Goal: Communication & Community: Answer question/provide support

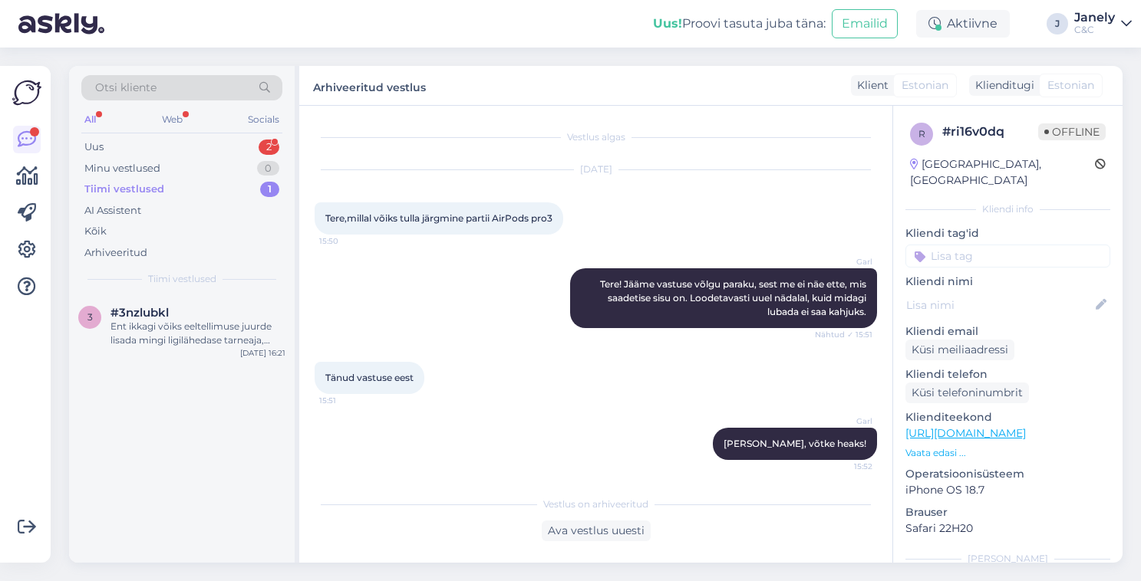
scroll to position [2, 0]
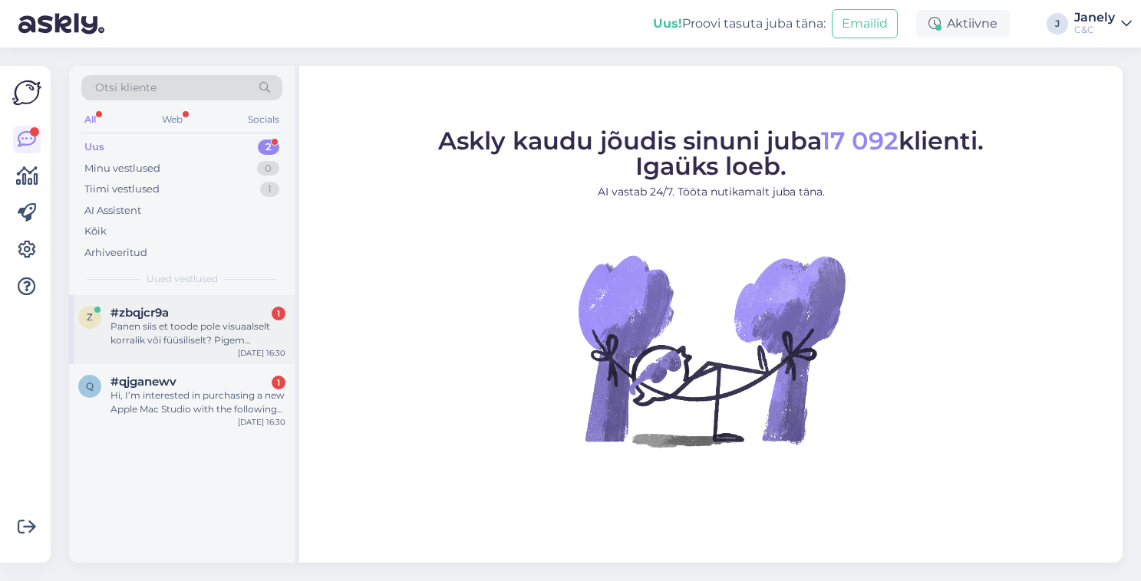
click at [236, 327] on div "Panen siis et toode pole visuaalselt korralik või füüsiliselt? Pigem visuaalsel…" at bounding box center [197, 334] width 175 height 28
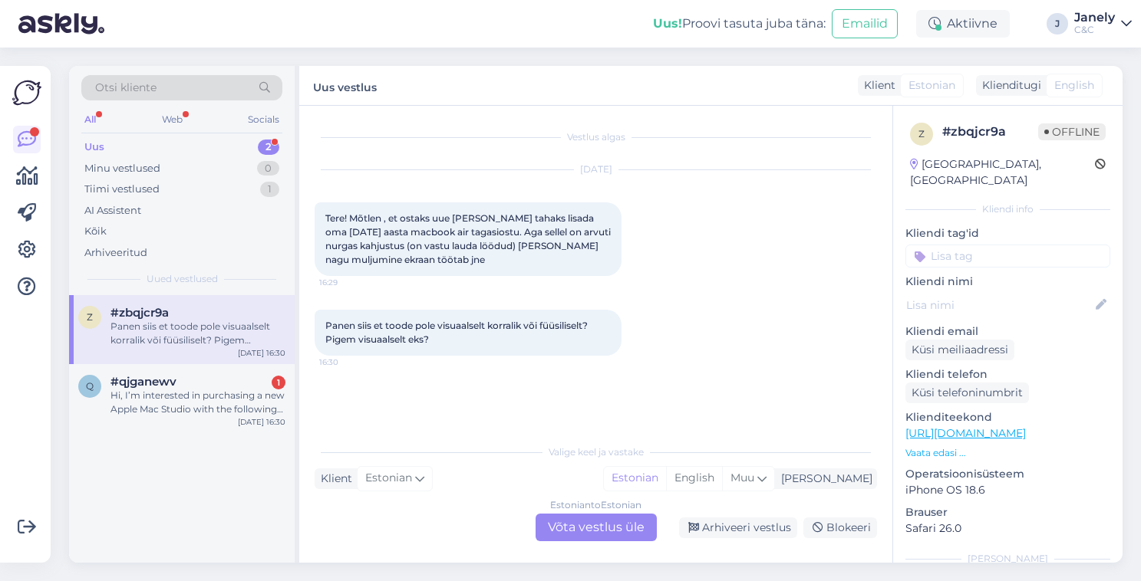
click at [581, 525] on div "Estonian to Estonian Võta vestlus üle" at bounding box center [595, 528] width 121 height 28
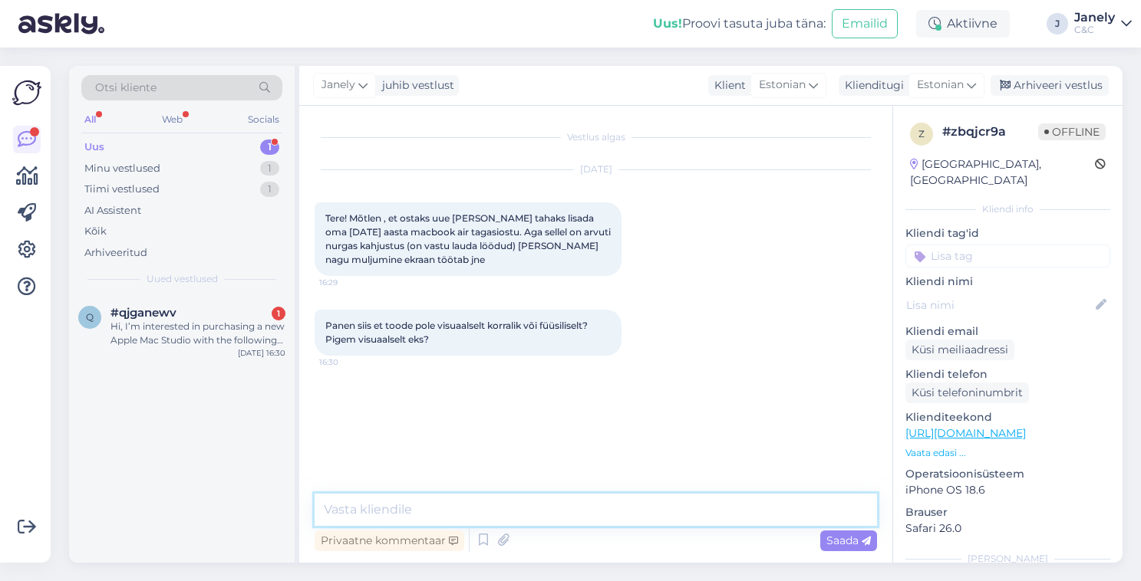
click at [537, 499] on textarea at bounding box center [596, 510] width 562 height 32
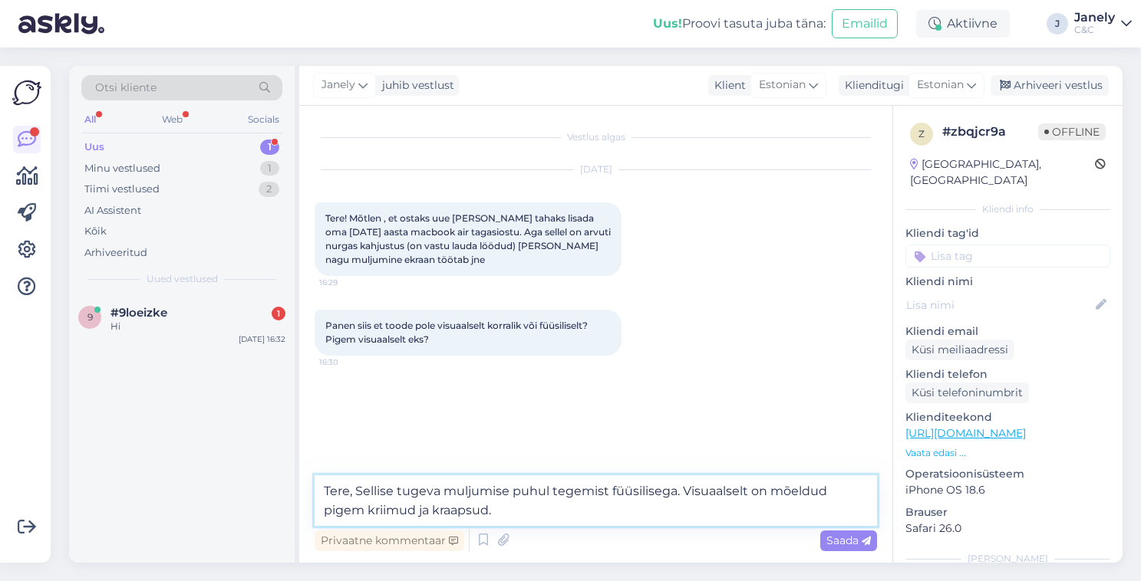
type textarea "Tere, Sellise tugeva muljumise puhul tegemist füüsilisega. Visuaalselt on mõeld…"
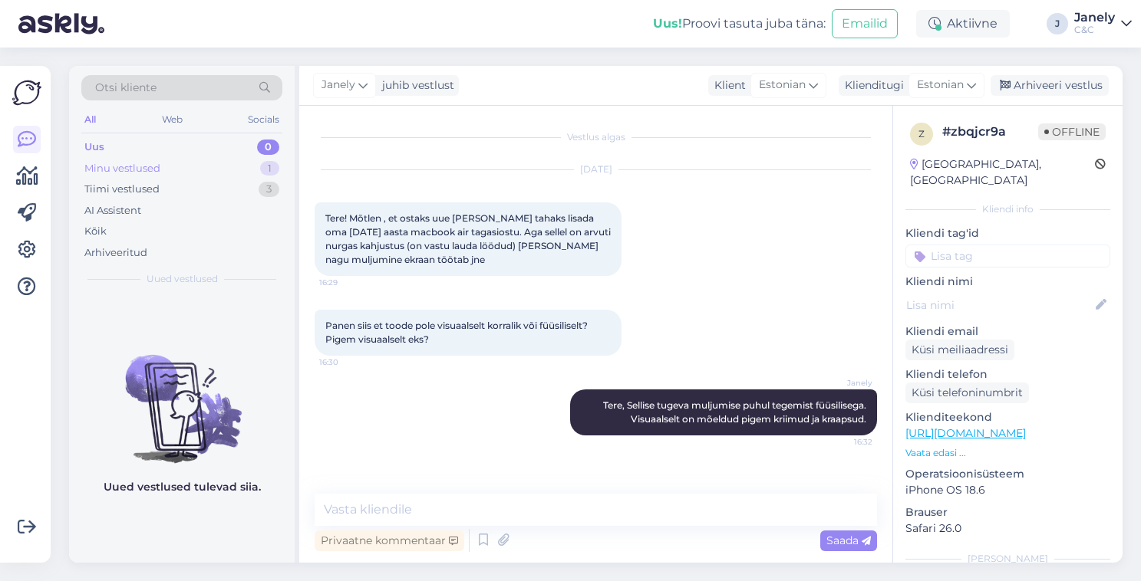
click at [210, 170] on div "Minu vestlused 1" at bounding box center [181, 168] width 201 height 21
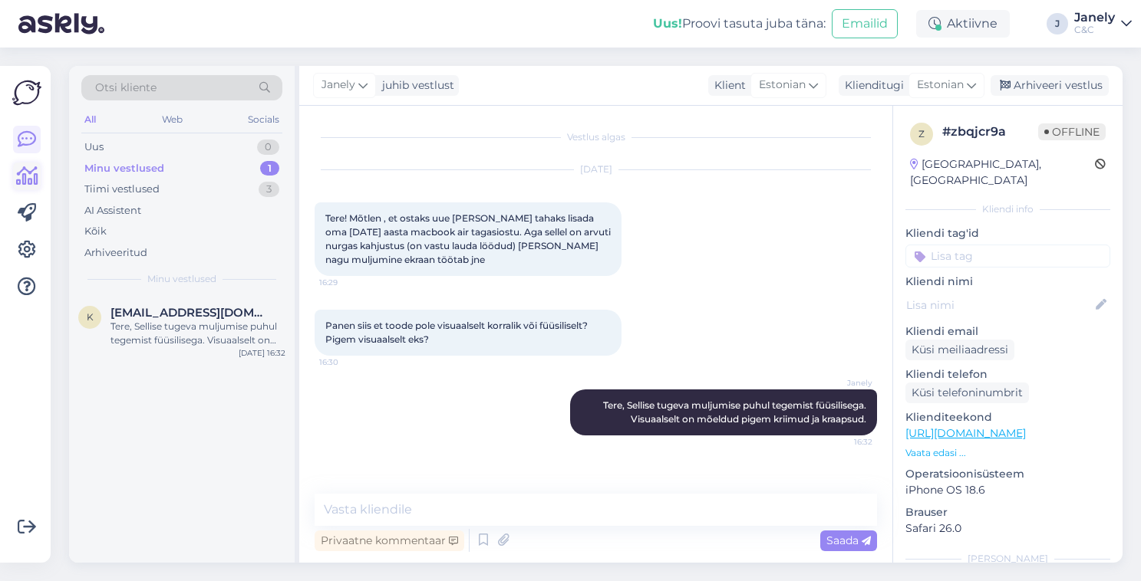
click at [28, 173] on icon at bounding box center [27, 176] width 22 height 18
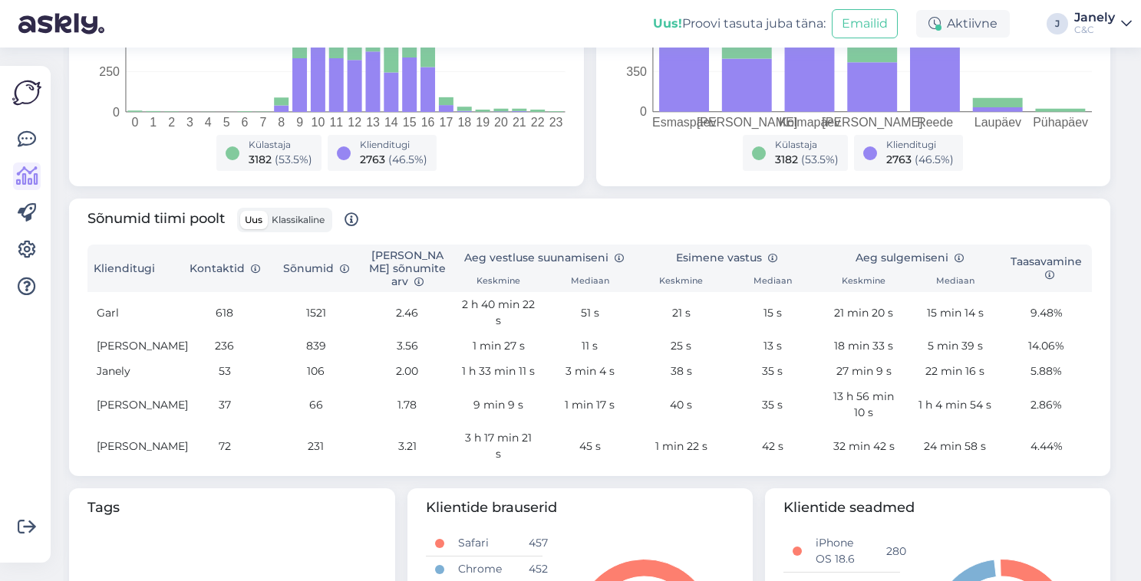
scroll to position [462, 0]
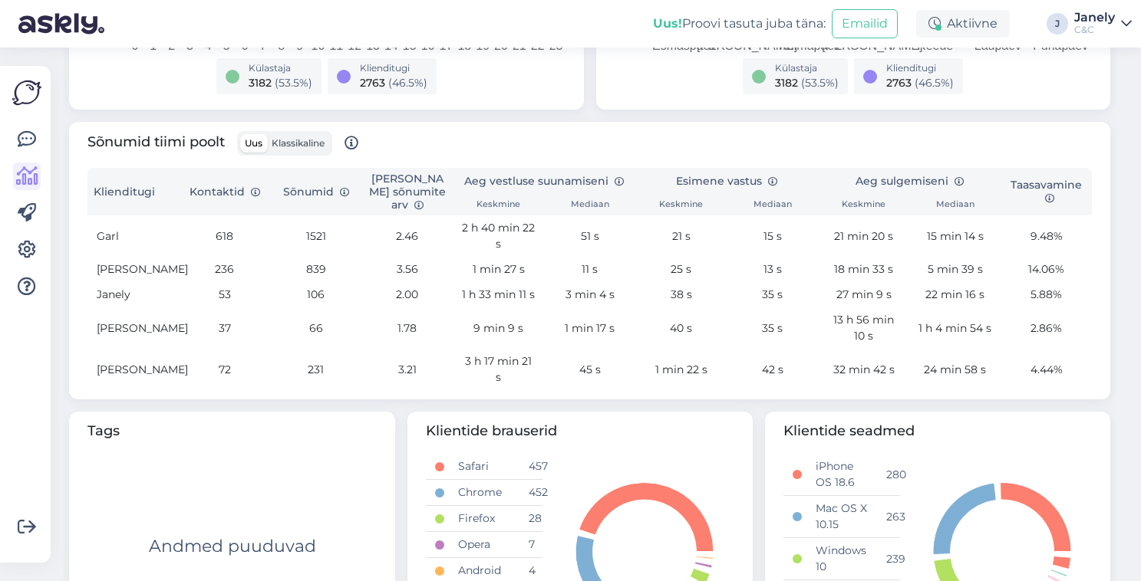
click at [36, 87] on img at bounding box center [26, 92] width 29 height 29
click at [27, 92] on img at bounding box center [26, 92] width 29 height 29
click at [44, 140] on div "Võimalused Veendu, et Askly loob sulle väärtust. Sulge Ühenda FB ja IG sõnumid …" at bounding box center [25, 314] width 51 height 497
click at [13, 137] on link at bounding box center [27, 140] width 28 height 28
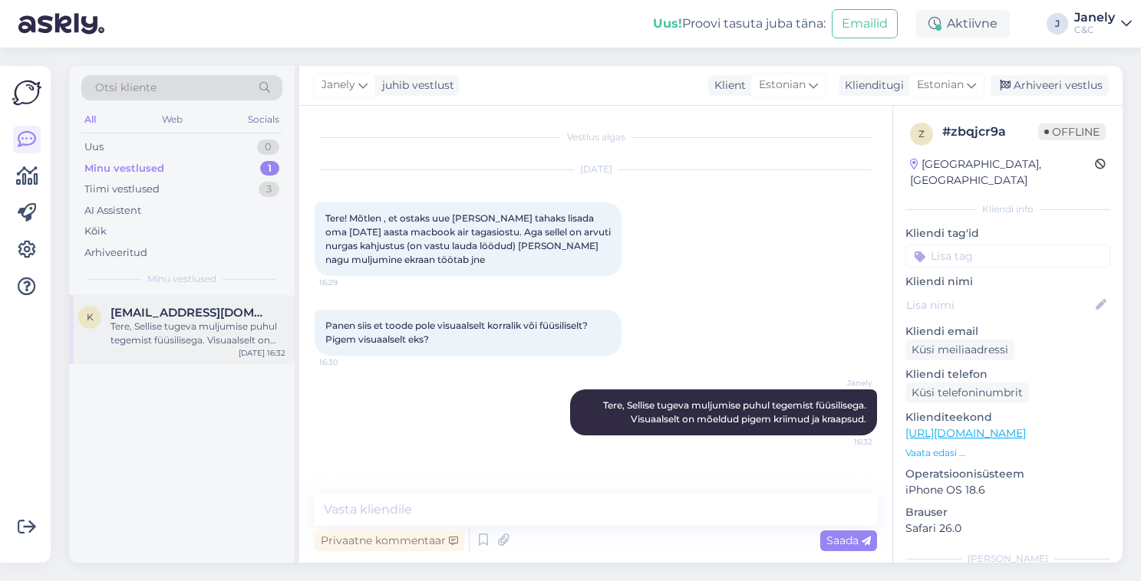
click at [205, 320] on div "Tere, Sellise tugeva muljumise puhul tegemist füüsilisega. Visuaalselt on mõeld…" at bounding box center [197, 334] width 175 height 28
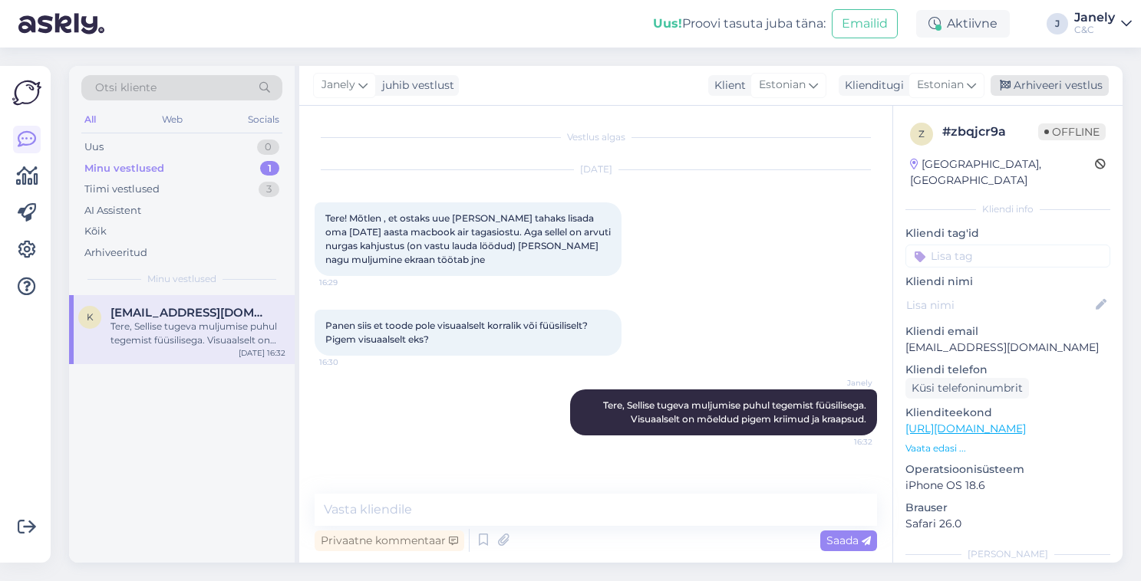
click at [1064, 94] on div "Arhiveeri vestlus" at bounding box center [1049, 85] width 118 height 21
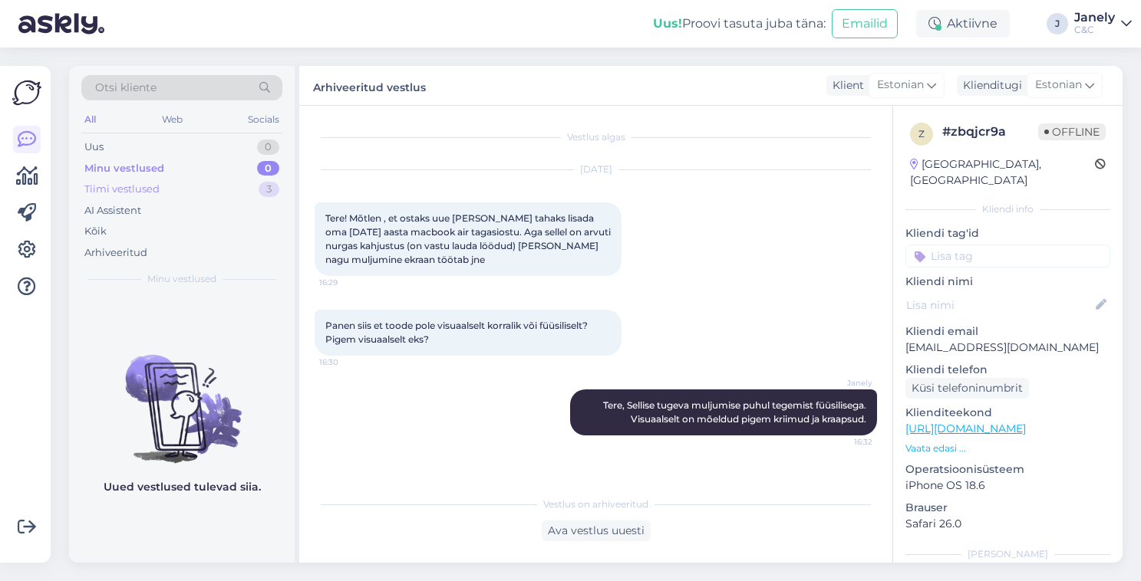
click at [196, 189] on div "Tiimi vestlused 3" at bounding box center [181, 189] width 201 height 21
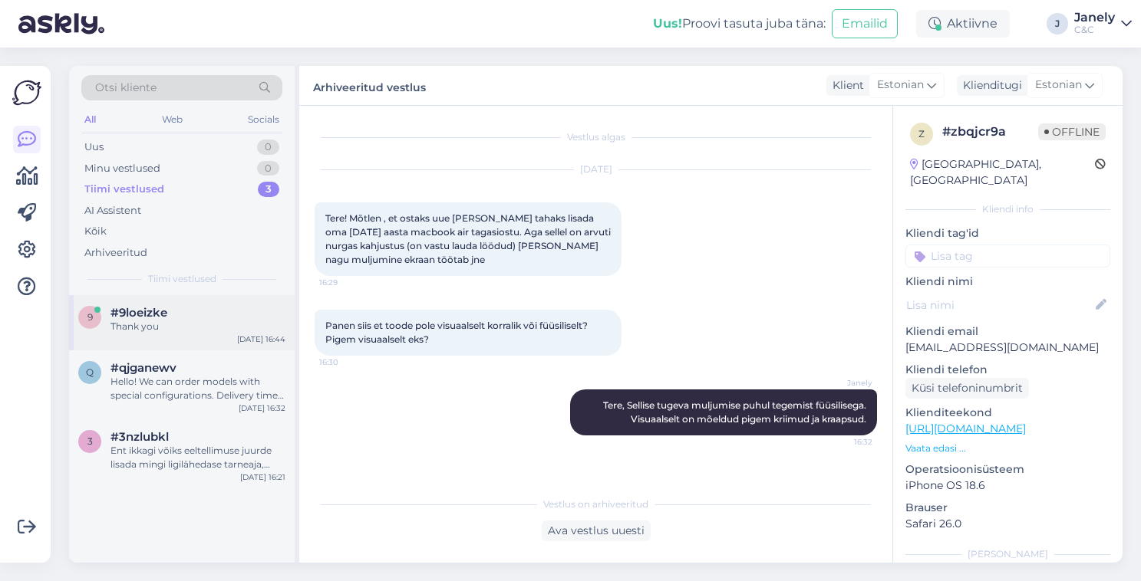
click at [220, 328] on div "Thank you" at bounding box center [197, 327] width 175 height 14
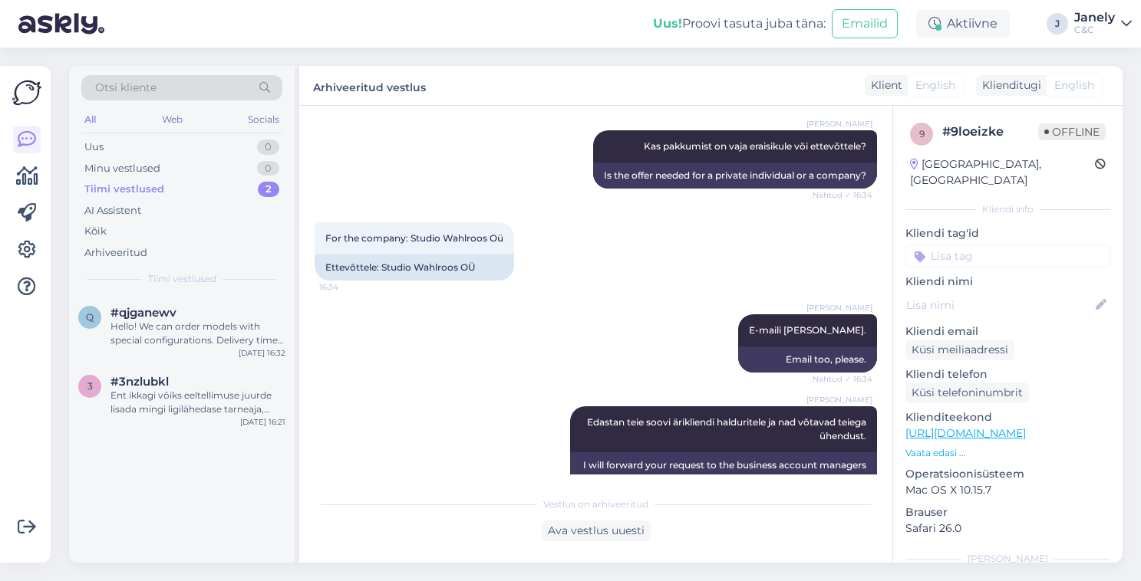
scroll to position [629, 0]
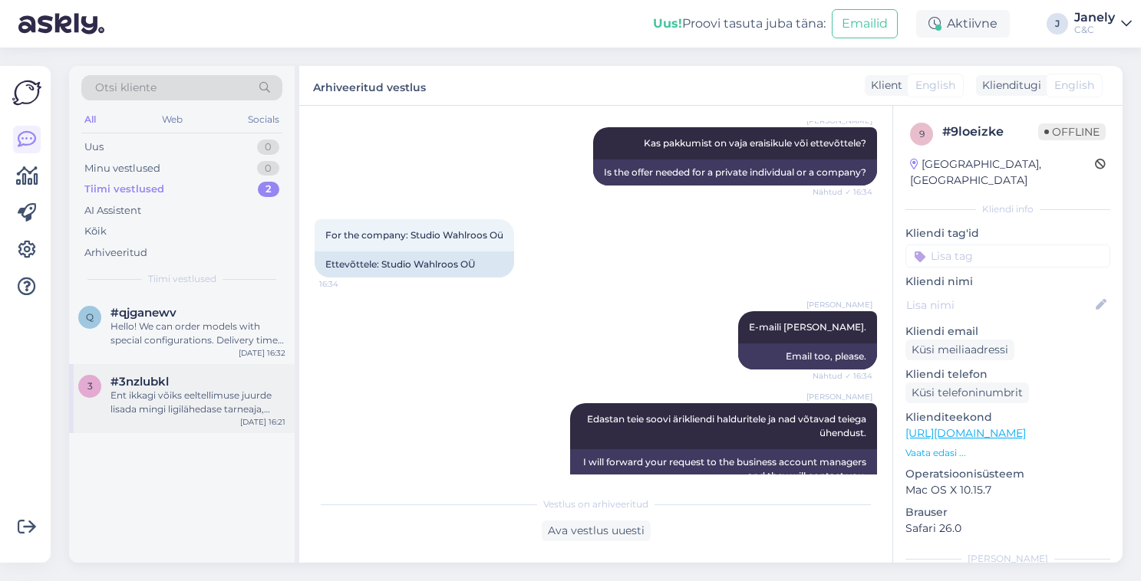
click at [218, 394] on div "Ent ikkagi võiks eeltellimuse juurde lisada mingi ligilähedase tarneaja, muidu …" at bounding box center [197, 403] width 175 height 28
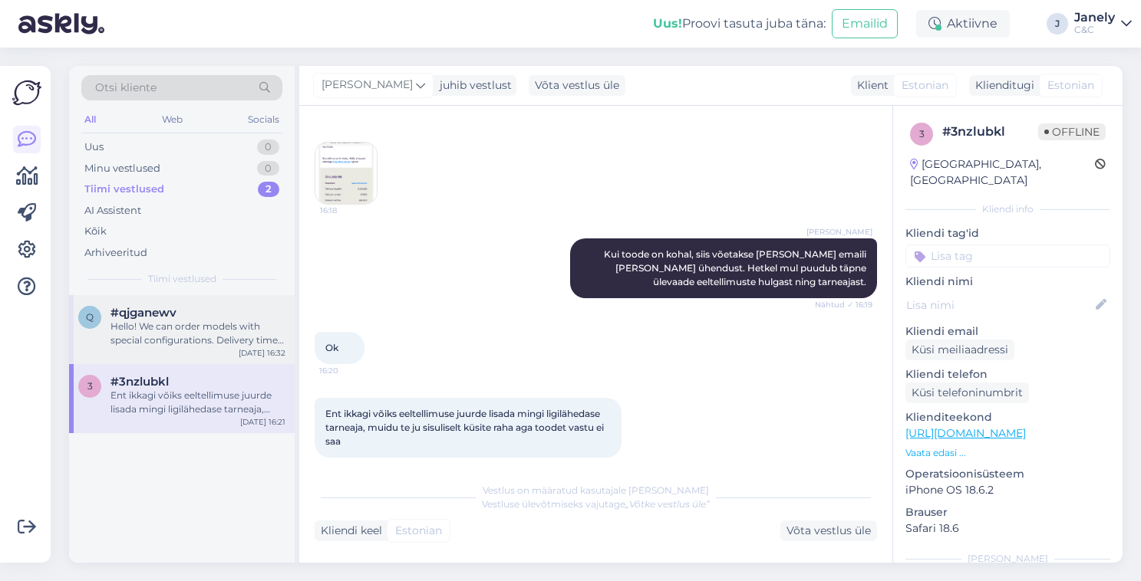
click at [226, 329] on div "Hello! We can order models with special configurations. Delivery time is from 4…" at bounding box center [197, 334] width 175 height 28
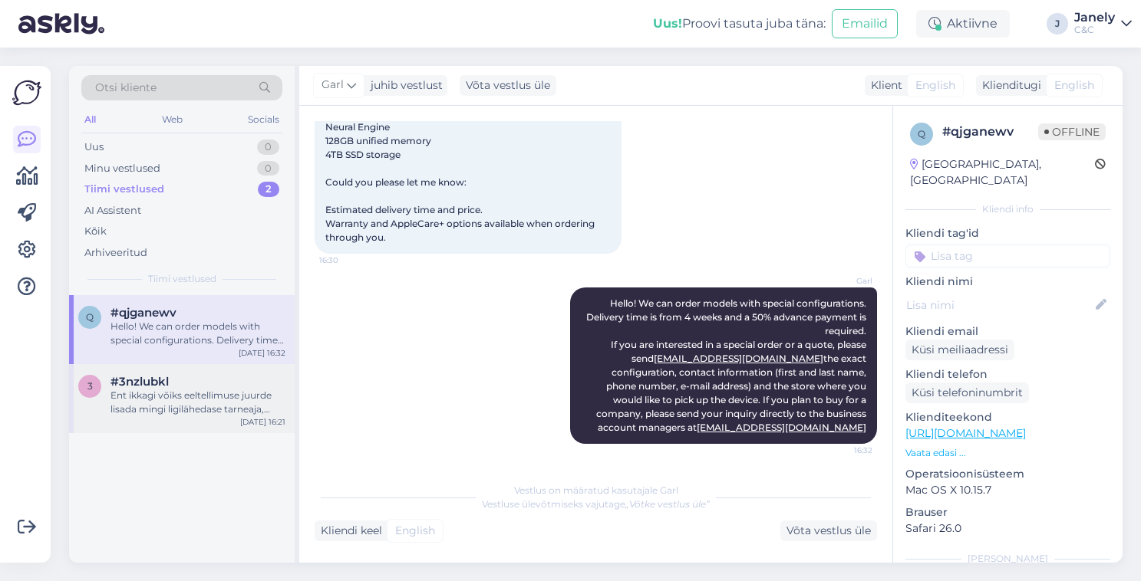
click at [223, 371] on div "3 #3nzlubkl Ent ikkagi võiks eeltellimuse juurde lisada mingi ligilähedase tarn…" at bounding box center [182, 398] width 226 height 69
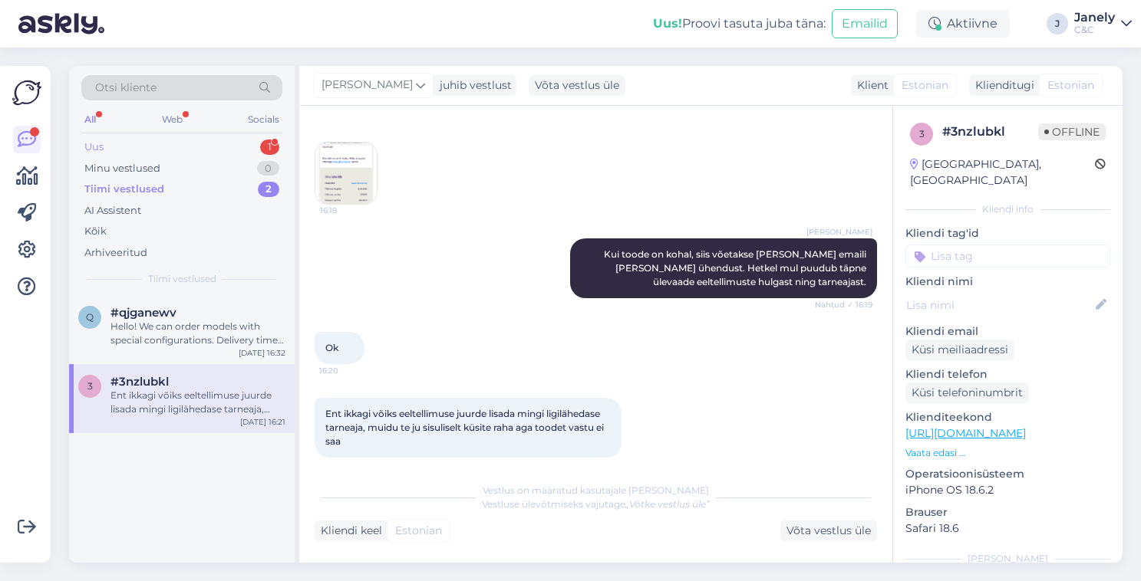
click at [212, 141] on div "Uus 1" at bounding box center [181, 147] width 201 height 21
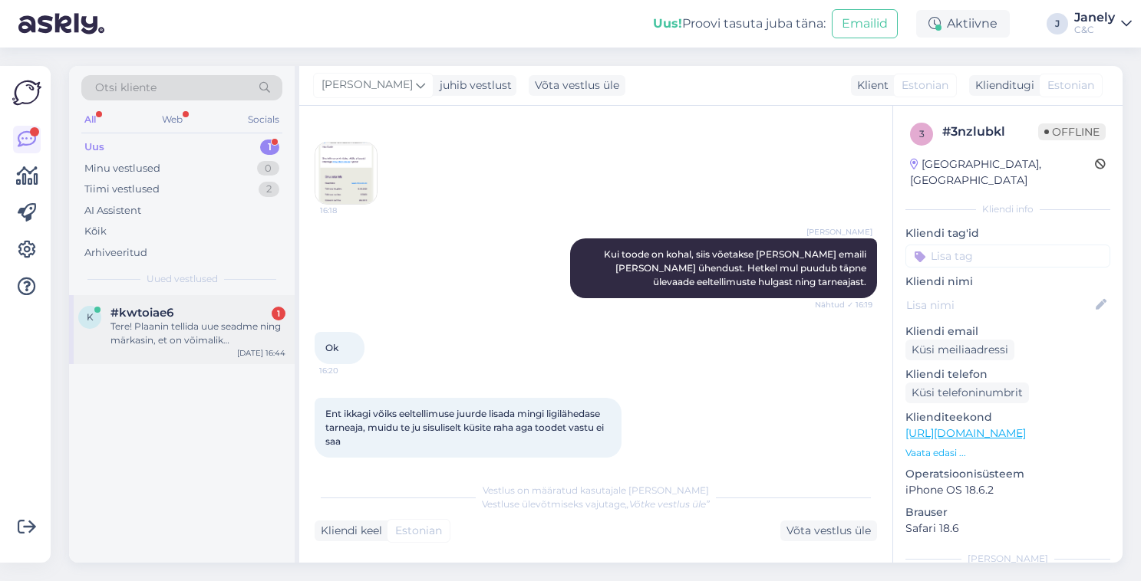
click at [184, 315] on div "#kwtoiae6 1" at bounding box center [197, 313] width 175 height 14
